Goal: Communication & Community: Answer question/provide support

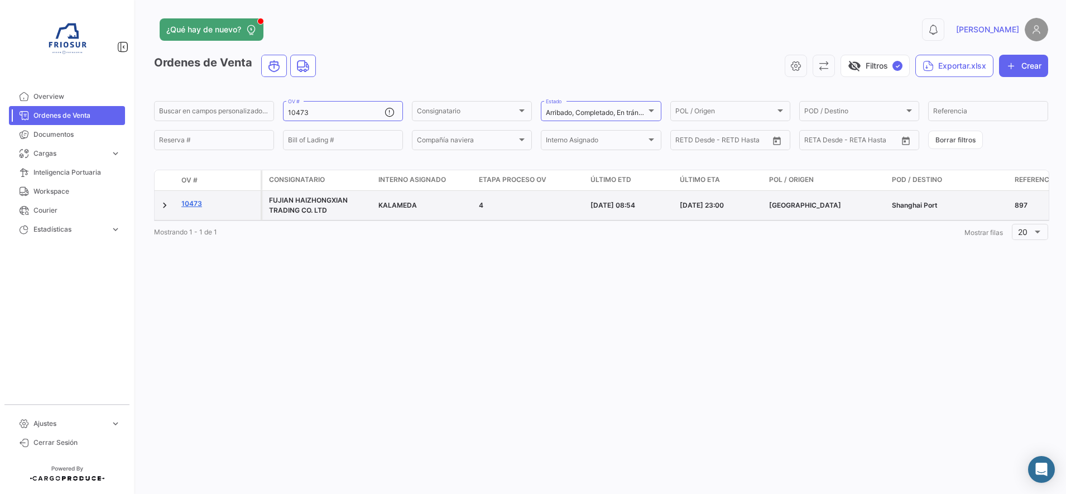
click at [194, 203] on link "10473" at bounding box center [218, 204] width 75 height 10
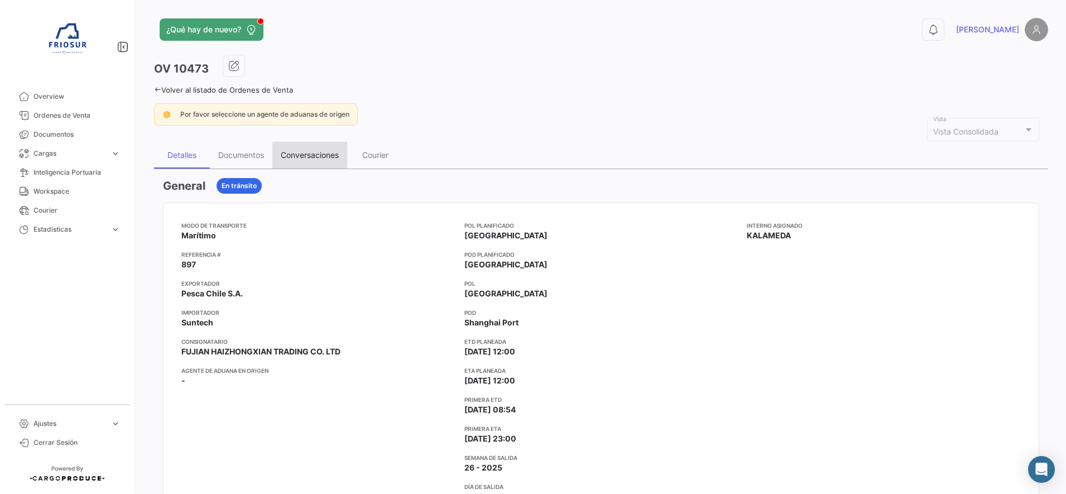
click at [301, 156] on div "Conversaciones" at bounding box center [310, 154] width 58 height 9
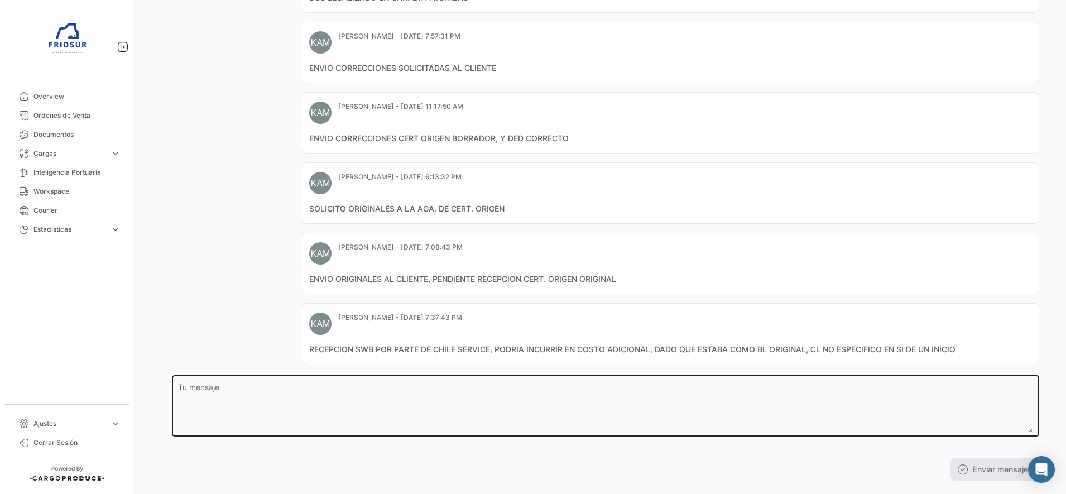
scroll to position [394, 0]
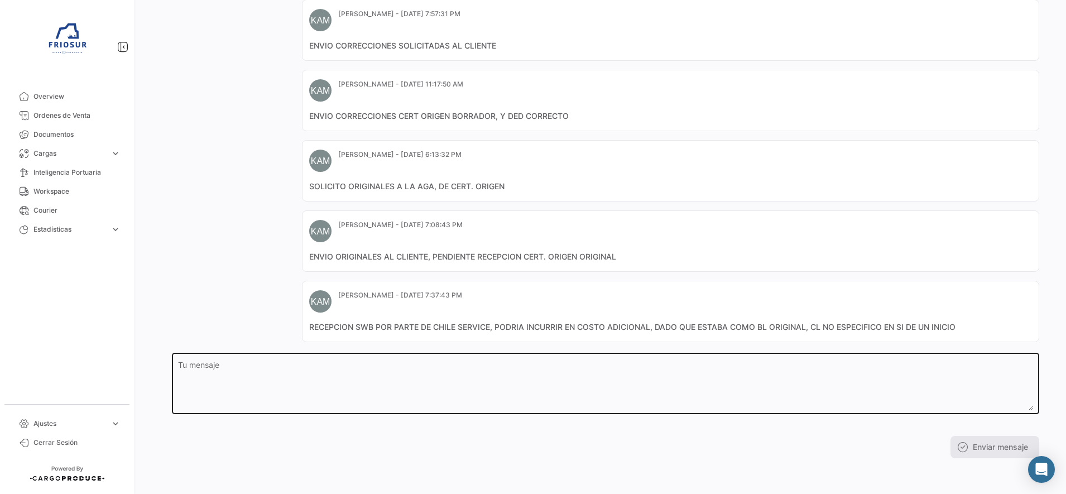
click at [307, 381] on textarea "Tu mensaje" at bounding box center [606, 385] width 856 height 49
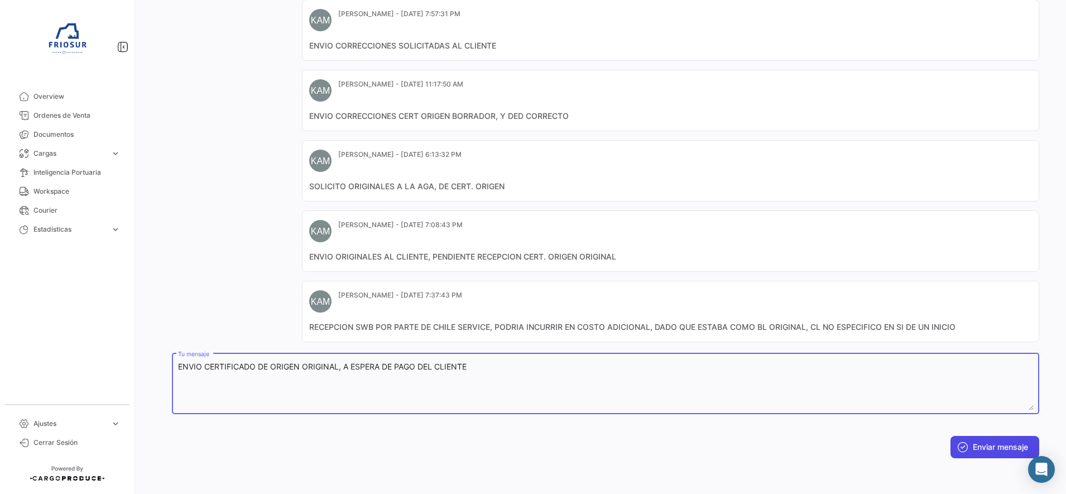
type textarea "ENVIO CERTIFICADO DE ORIGEN ORIGINAL, A ESPERA DE PAGO DEL CLIENTE"
click at [1004, 457] on button "Enviar mensaje" at bounding box center [995, 447] width 89 height 22
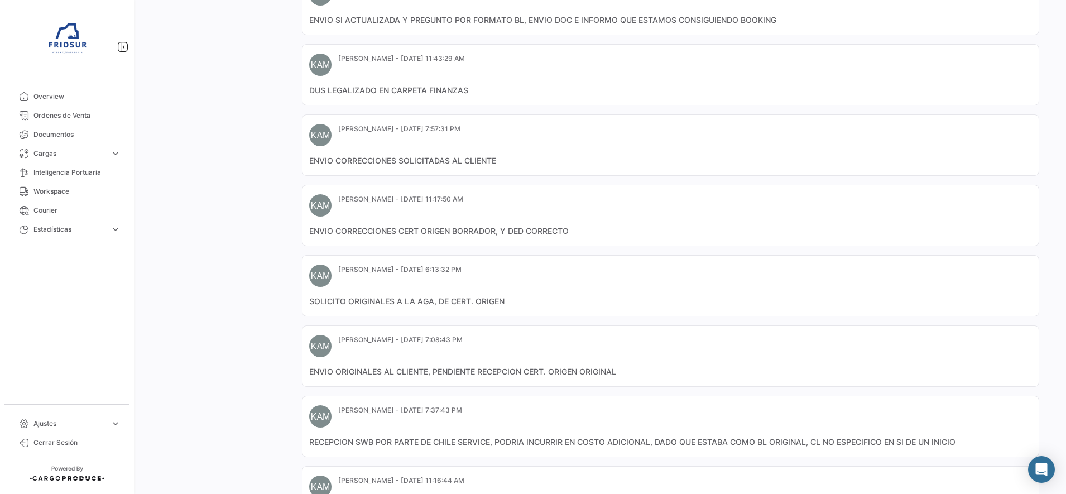
scroll to position [349, 0]
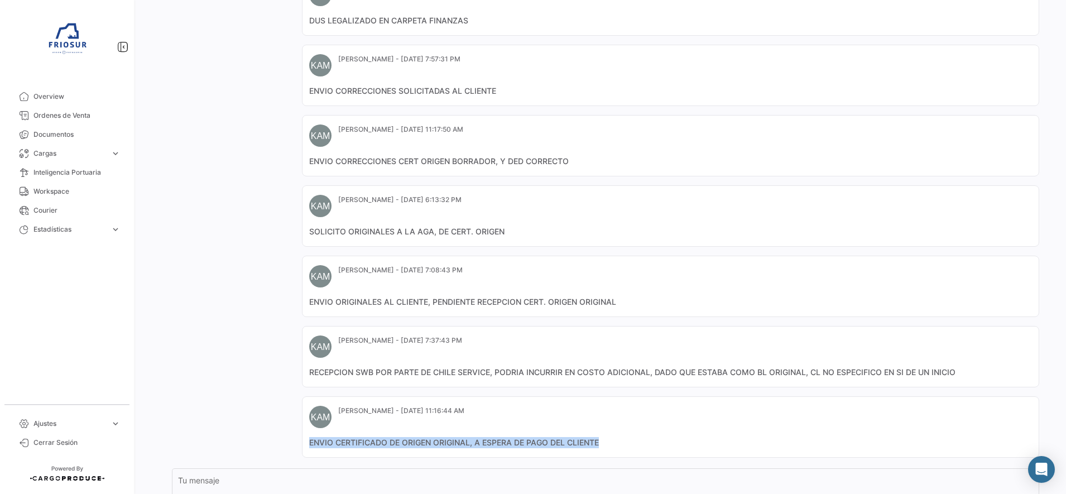
drag, startPoint x: 512, startPoint y: 435, endPoint x: 261, endPoint y: 443, distance: 251.4
click at [261, 443] on div "[PERSON_NAME] - [DATE] 2:41:50 PM OV Creada [PERSON_NAME] - [DATE] 3:04:18 PM E…" at bounding box center [606, 156] width 868 height 604
copy mat-card-content "ENVIO CERTIFICADO DE ORIGEN ORIGINAL, A ESPERA DE PAGO DEL CLIENTE"
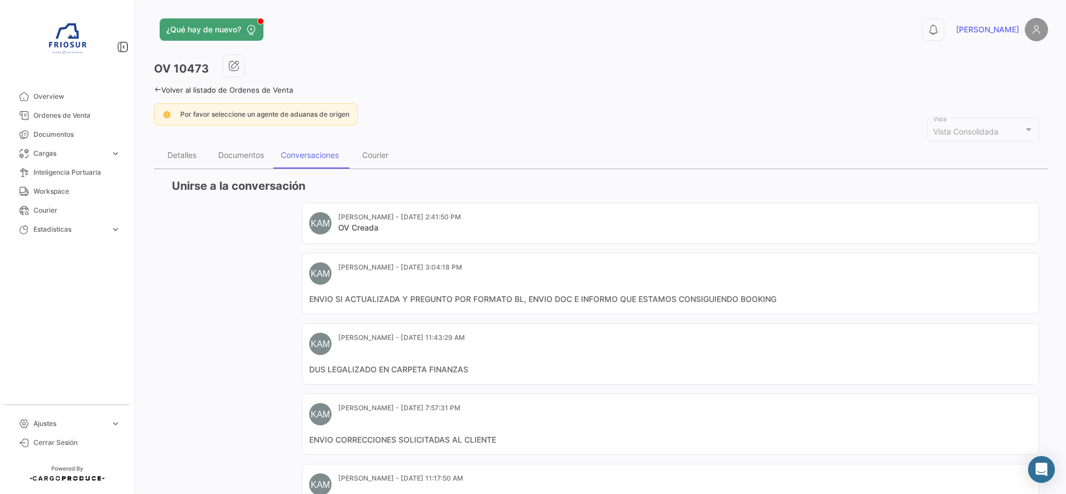
click at [157, 89] on icon at bounding box center [157, 89] width 7 height 7
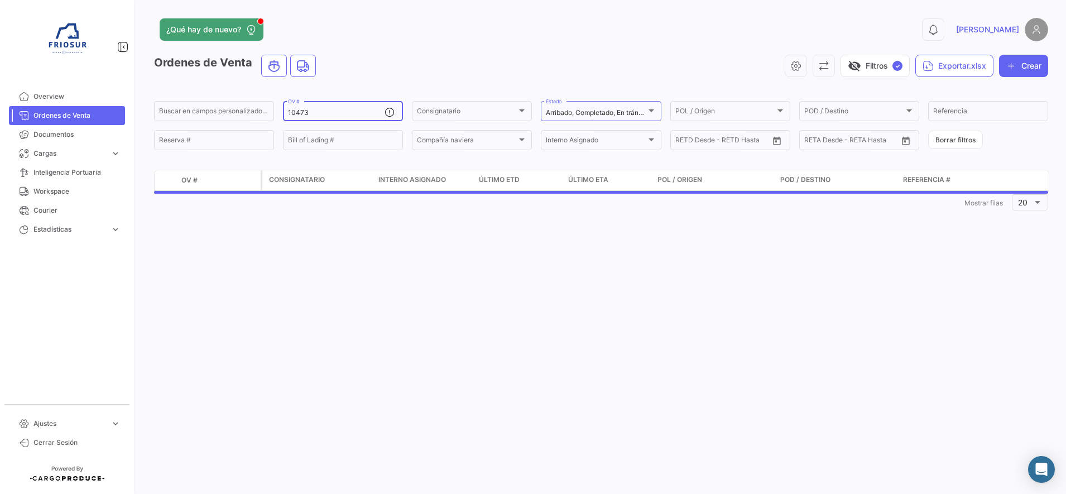
click at [334, 119] on div "10473 OV #" at bounding box center [336, 110] width 97 height 22
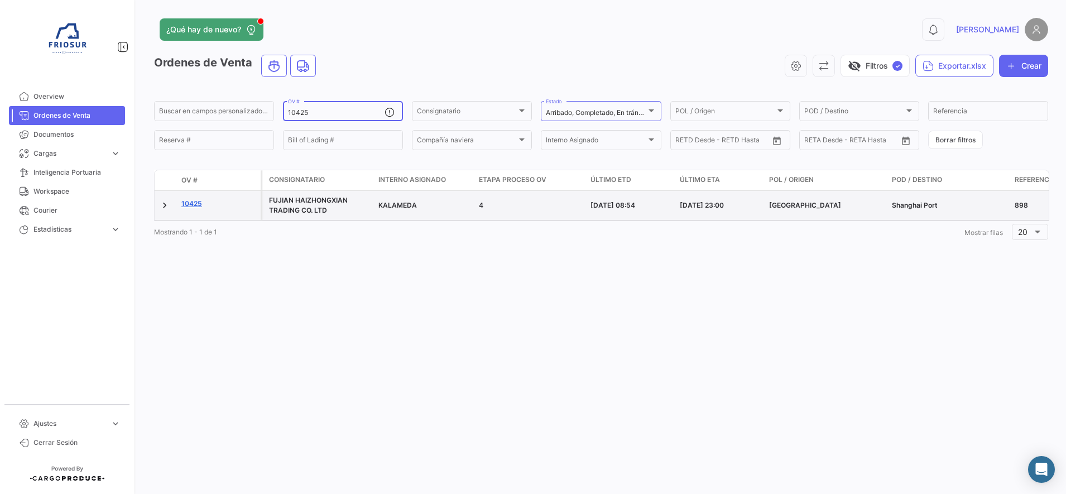
type input "10425"
click at [193, 205] on link "10425" at bounding box center [218, 204] width 75 height 10
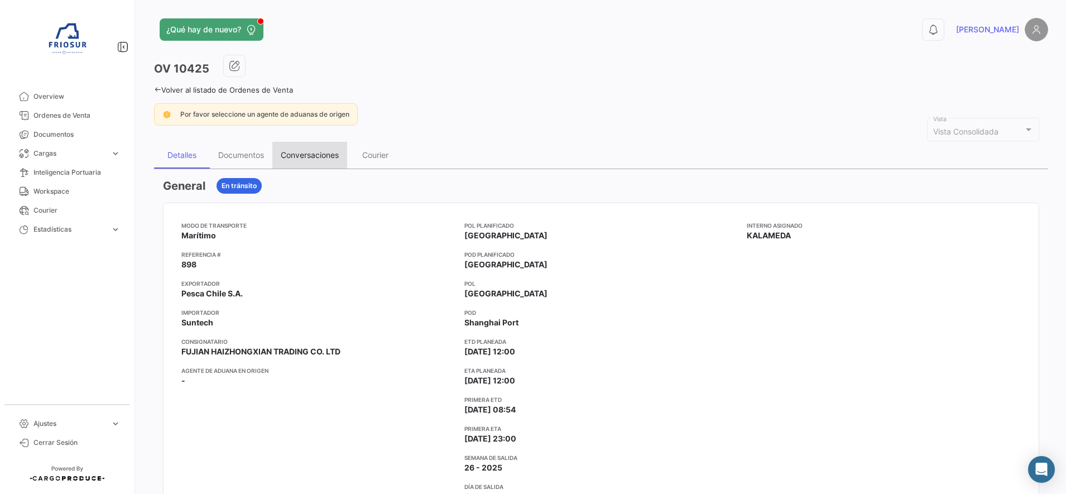
click at [298, 158] on div "Conversaciones" at bounding box center [310, 154] width 58 height 9
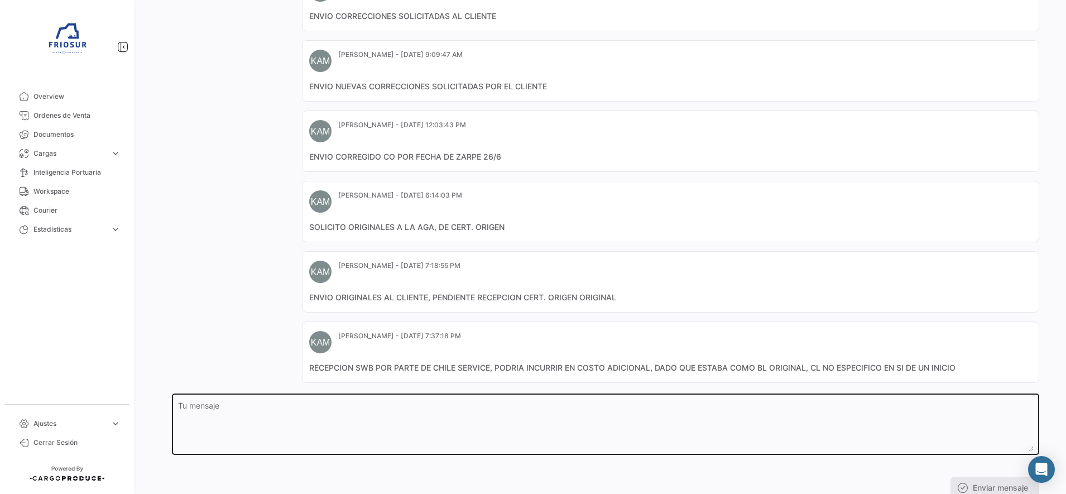
scroll to position [465, 0]
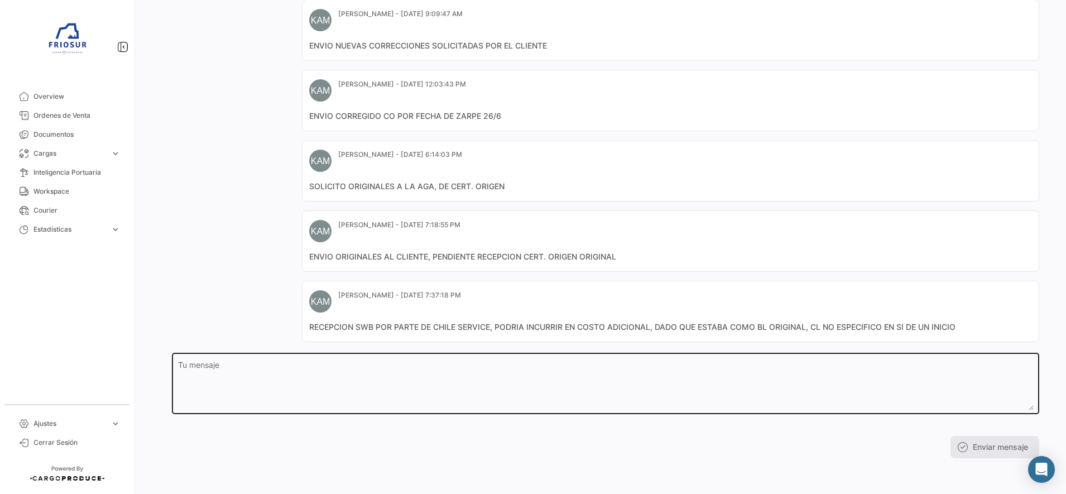
click at [353, 386] on textarea "Tu mensaje" at bounding box center [606, 385] width 856 height 49
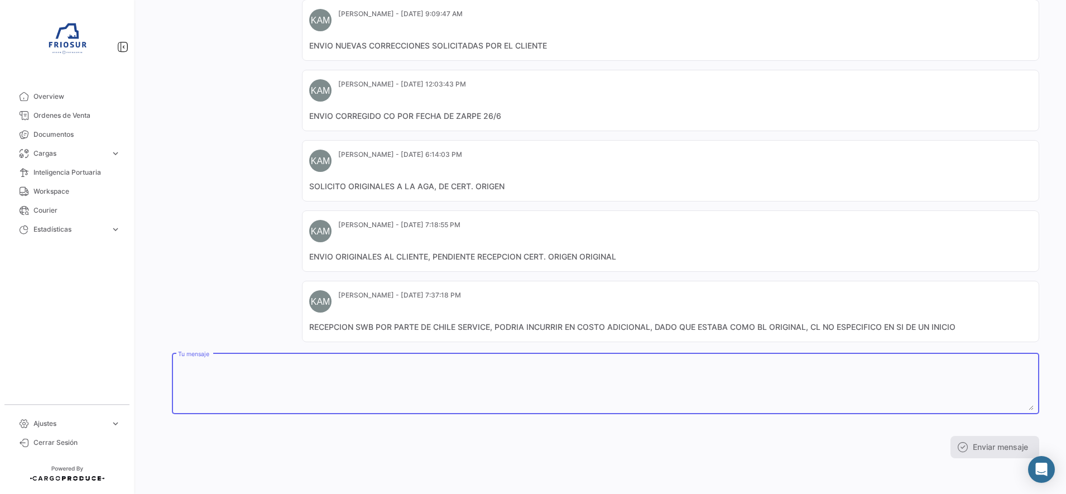
paste textarea "ENVIO CERTIFICADO DE ORIGEN ORIGINAL, A ESPERA DE PAGO DEL CLIENTE"
type textarea "ENVIO CERTIFICADO DE ORIGEN ORIGINAL, A ESPERA DE PAGO DEL CLIENTE"
click at [1029, 451] on button "Enviar mensaje" at bounding box center [995, 447] width 89 height 22
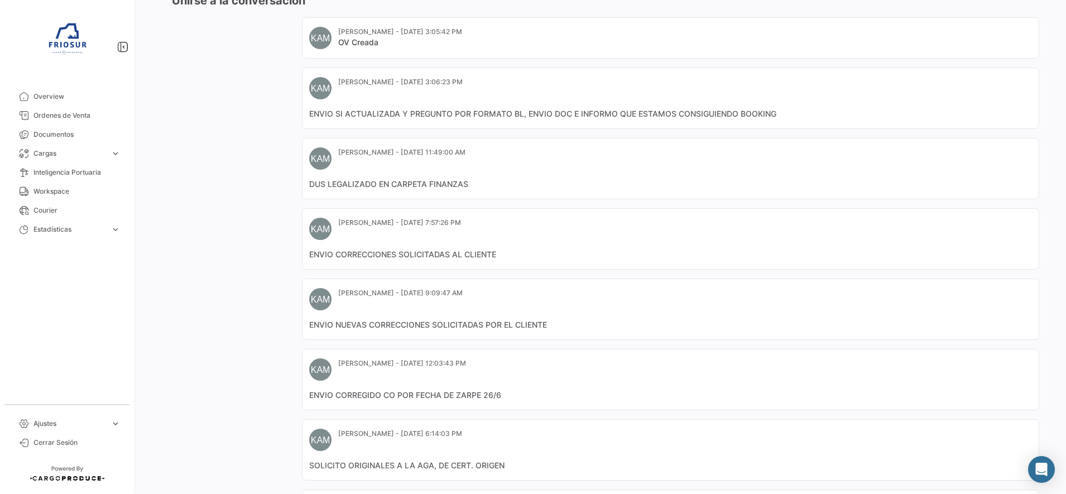
scroll to position [0, 0]
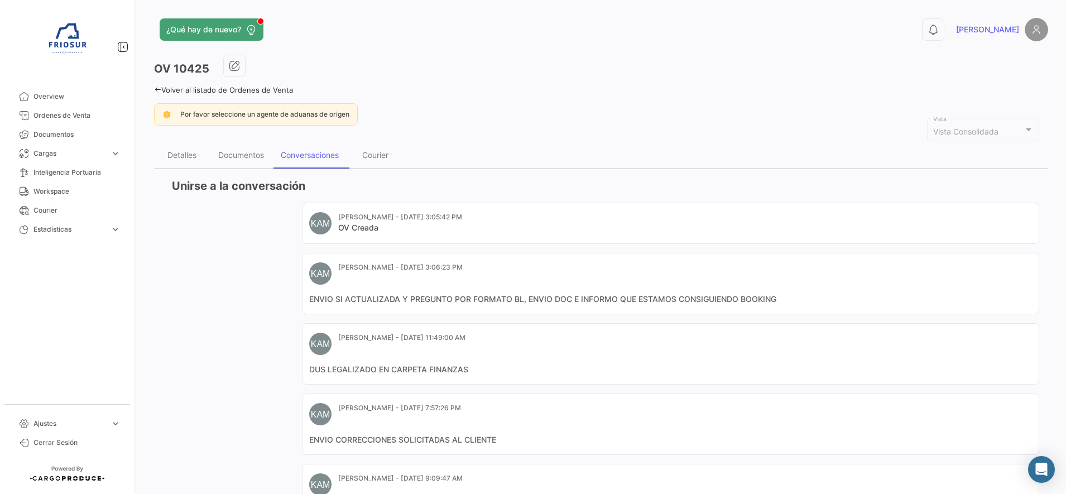
click at [154, 90] on div "¿Qué hay de nuevo? 0 [PERSON_NAME] OV 10425 Volver al listado de Ordenes de Ven…" at bounding box center [601, 247] width 930 height 494
click at [156, 90] on icon at bounding box center [157, 89] width 7 height 7
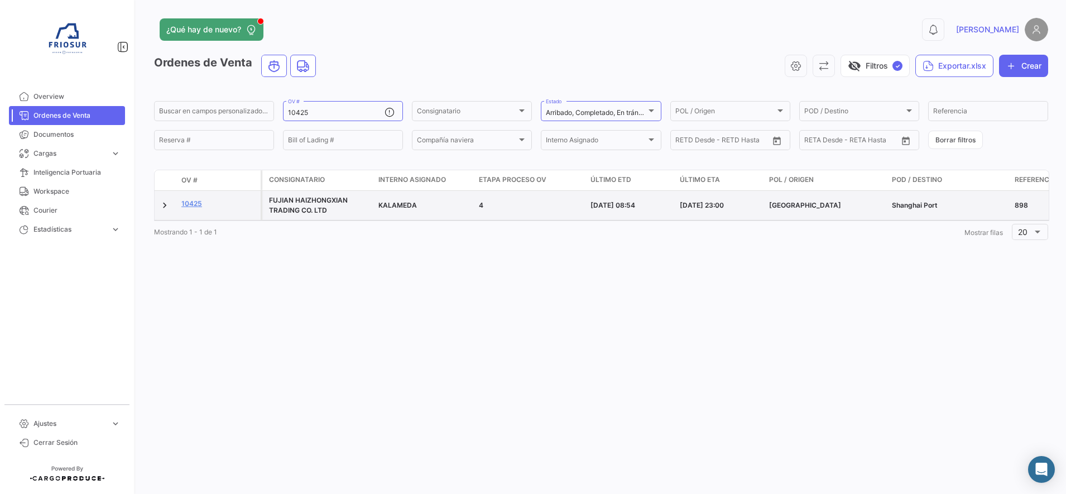
click at [277, 205] on div "FUJIAN HAIZHONGXIAN TRADING CO. LTD" at bounding box center [319, 205] width 100 height 20
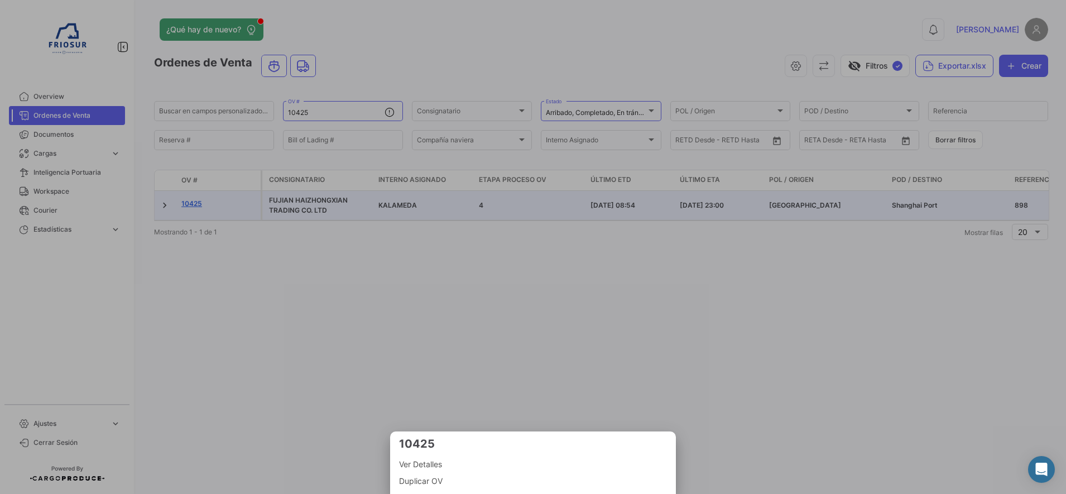
click at [184, 207] on div at bounding box center [533, 247] width 1066 height 494
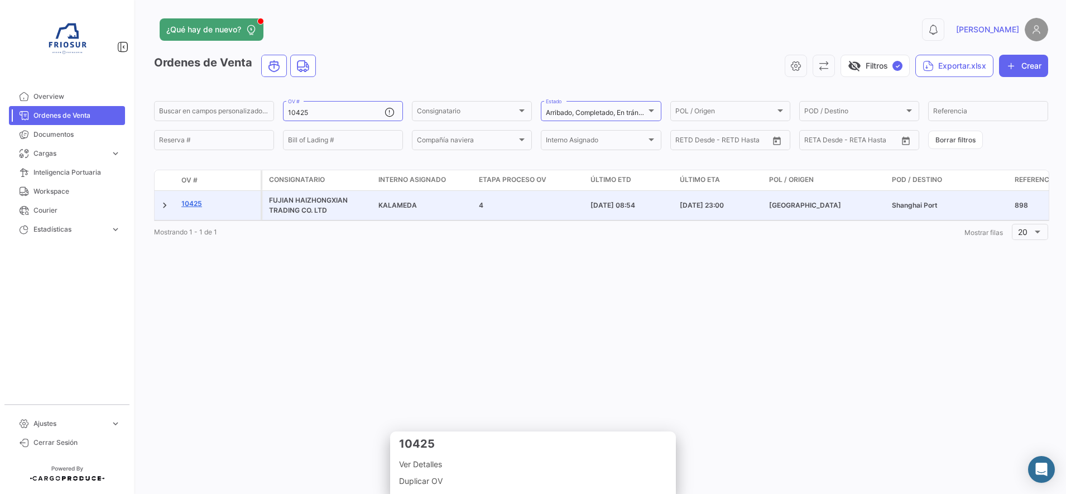
click at [189, 203] on link "10425" at bounding box center [218, 204] width 75 height 10
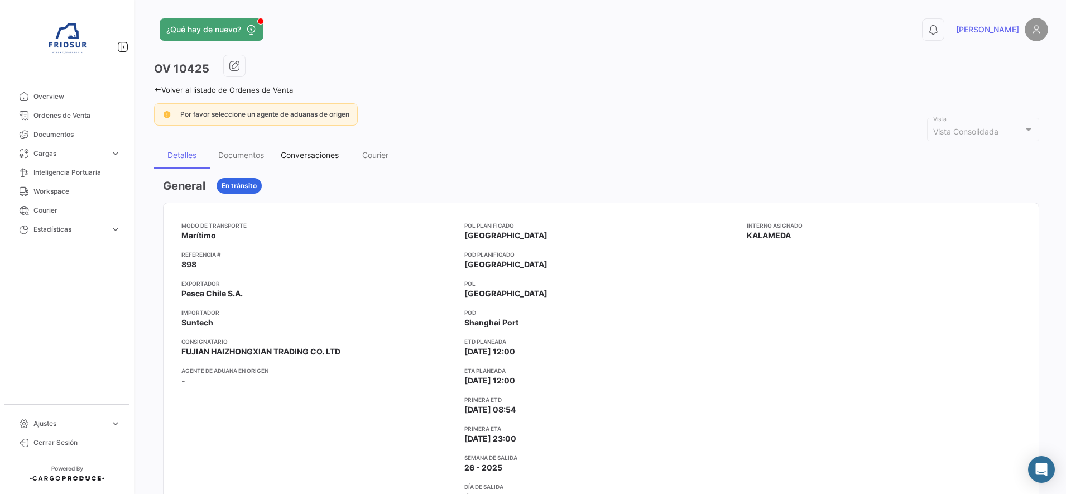
click at [293, 149] on div "Conversaciones" at bounding box center [309, 155] width 75 height 27
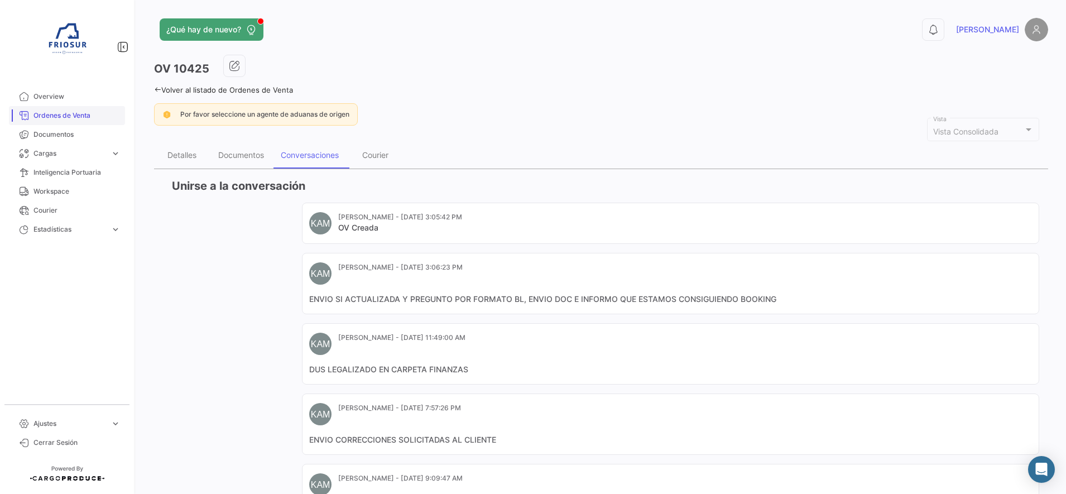
click at [44, 111] on span "Ordenes de Venta" at bounding box center [76, 116] width 87 height 10
